Goal: Task Accomplishment & Management: Manage account settings

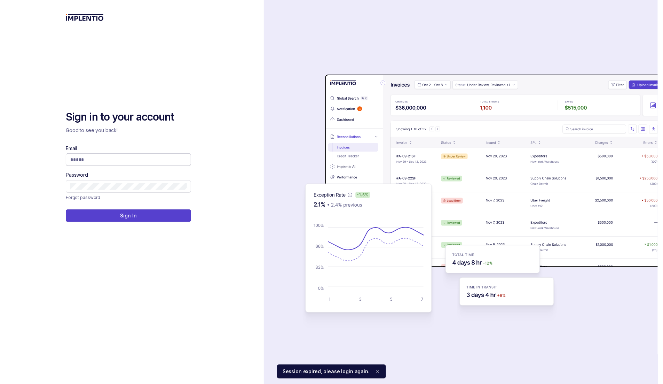
click at [178, 160] on body "Sign in to your account Good to see you back! Email Password Forgot password Si…" at bounding box center [331, 192] width 663 height 384
click at [0, 383] on com-1password-button at bounding box center [0, 384] width 0 height 0
type input "**********"
